Goal: Navigation & Orientation: Find specific page/section

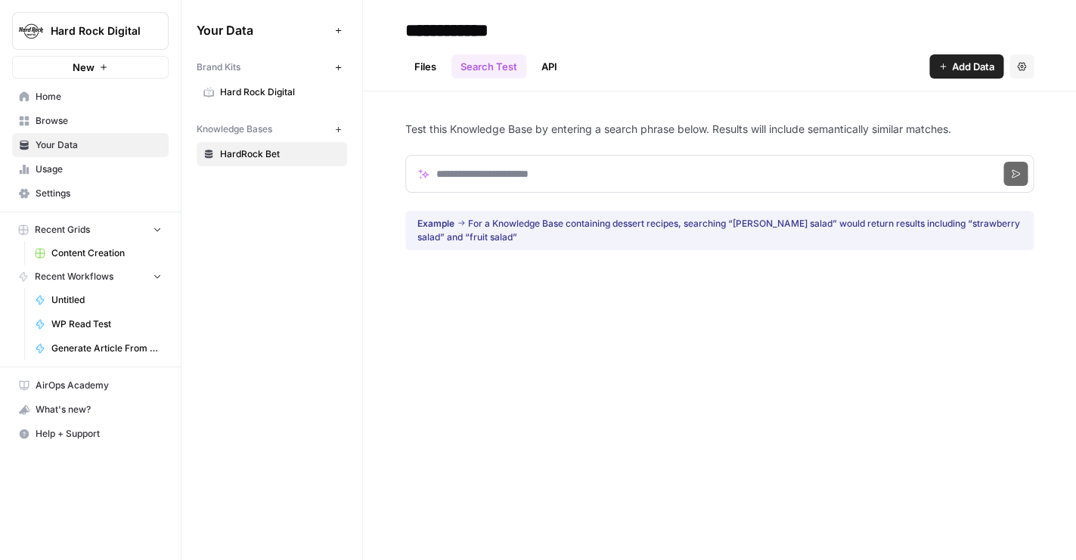
click at [440, 62] on link "Files" at bounding box center [425, 66] width 40 height 24
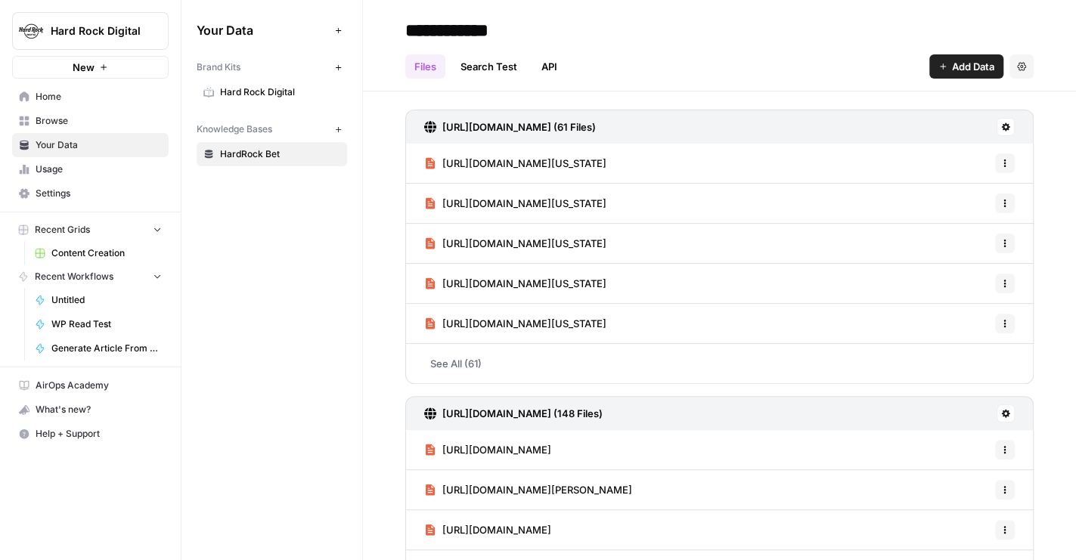
click at [64, 119] on span "Browse" at bounding box center [99, 121] width 126 height 14
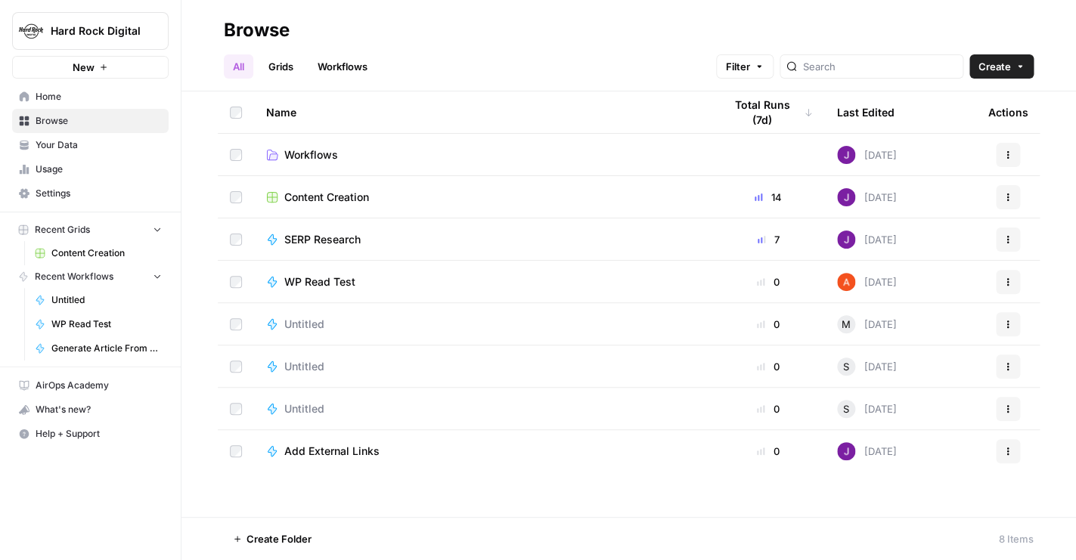
click at [439, 154] on link "Workflows" at bounding box center [482, 154] width 433 height 15
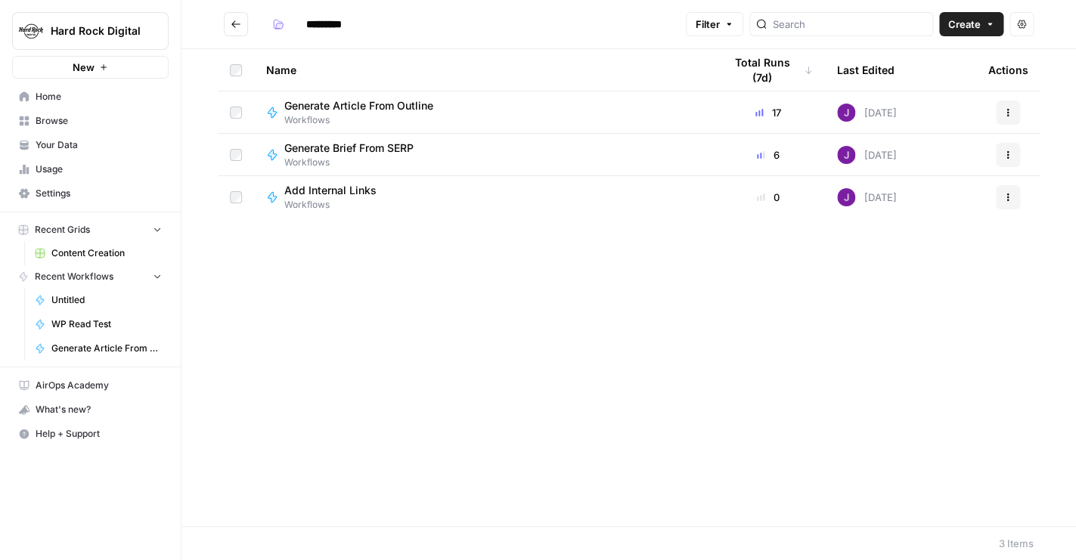
click at [36, 119] on span "Browse" at bounding box center [99, 121] width 126 height 14
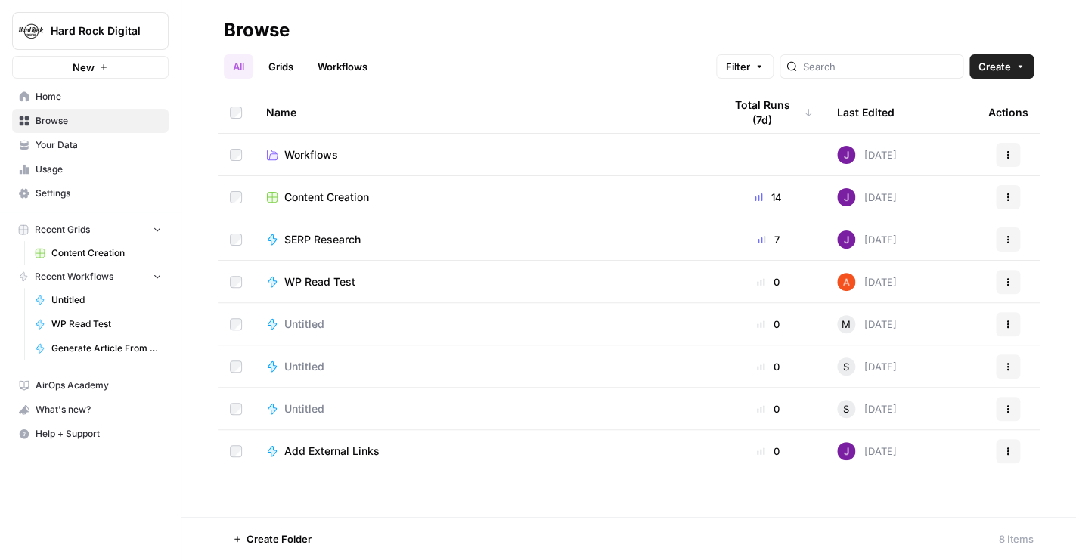
click at [62, 98] on span "Home" at bounding box center [99, 97] width 126 height 14
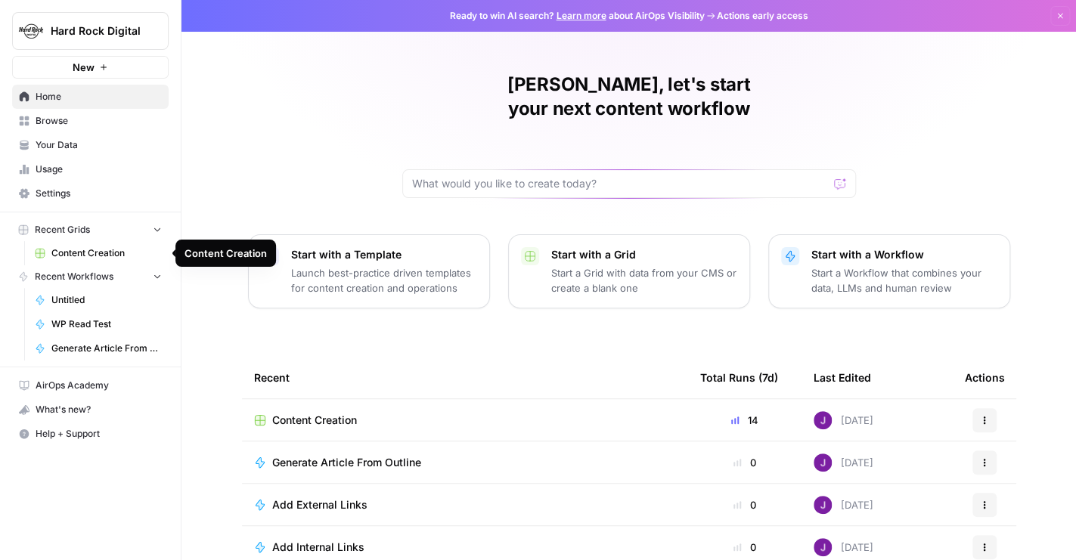
click at [107, 253] on span "Content Creation" at bounding box center [106, 254] width 110 height 14
click at [65, 104] on link "Home" at bounding box center [90, 97] width 157 height 24
click at [57, 122] on span "Browse" at bounding box center [99, 121] width 126 height 14
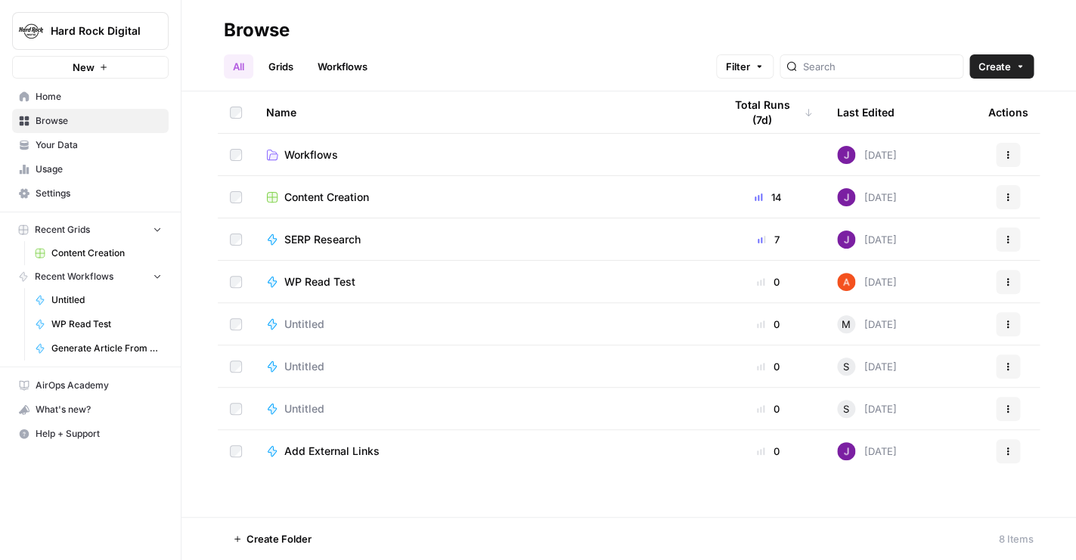
click at [50, 140] on span "Your Data" at bounding box center [99, 145] width 126 height 14
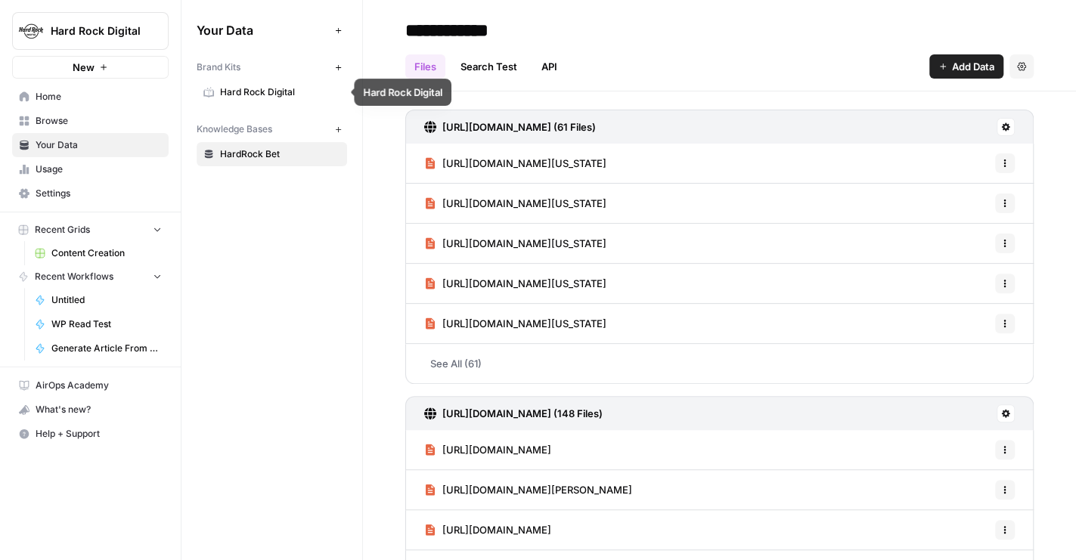
click at [266, 104] on link "Hard Rock Digital" at bounding box center [272, 92] width 150 height 24
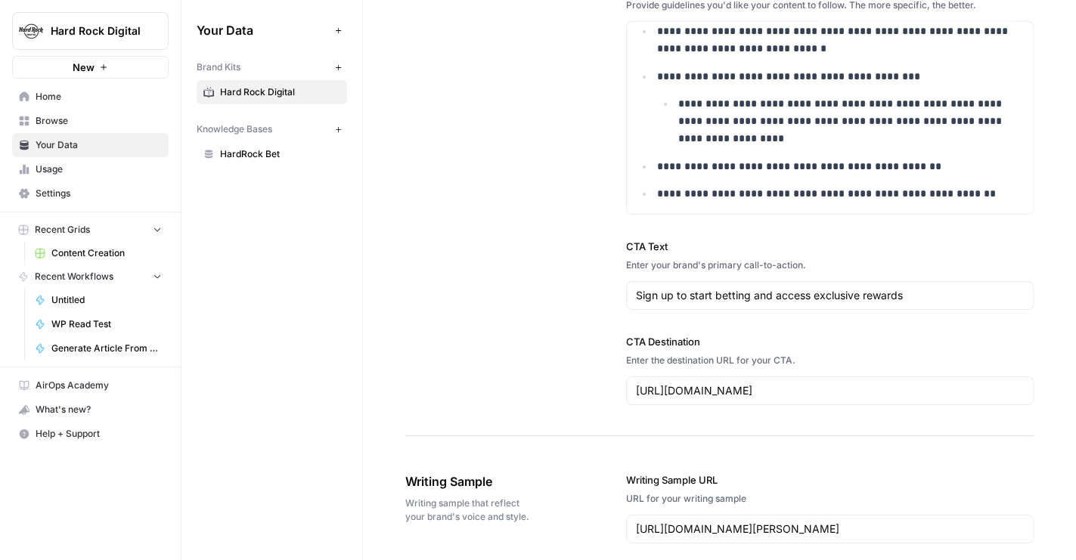
scroll to position [1923, 0]
